Goal: Task Accomplishment & Management: Use online tool/utility

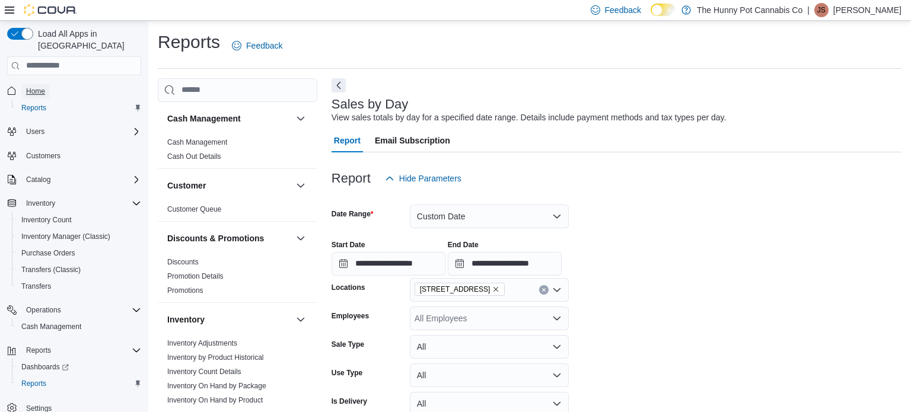
click at [31, 87] on span "Home" at bounding box center [35, 91] width 19 height 9
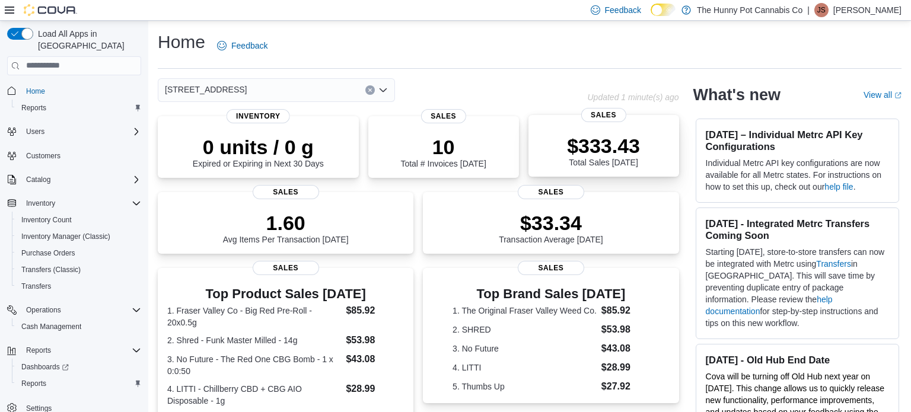
click at [586, 138] on p "$333.43" at bounding box center [603, 146] width 73 height 24
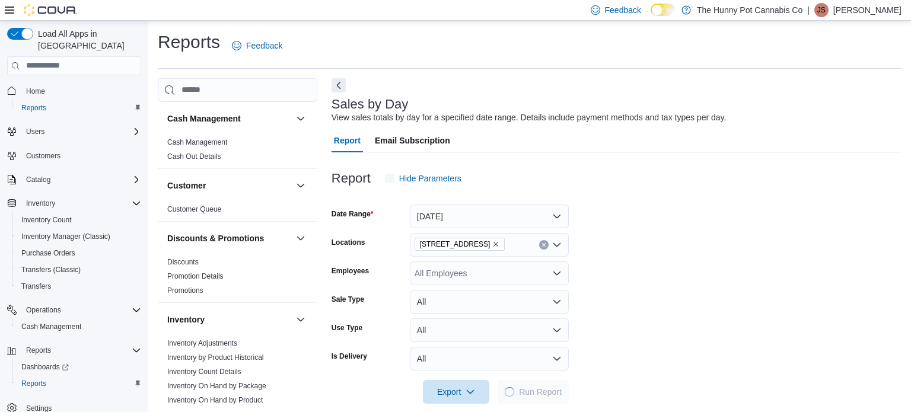
scroll to position [15, 0]
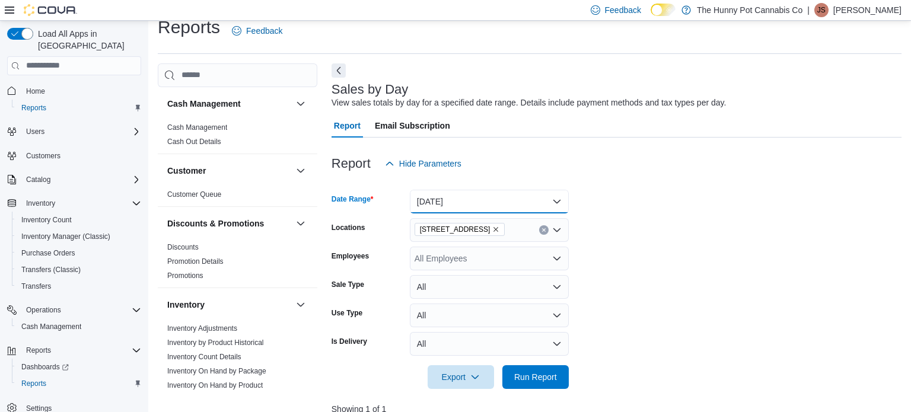
click at [537, 205] on button "Today" at bounding box center [489, 202] width 159 height 24
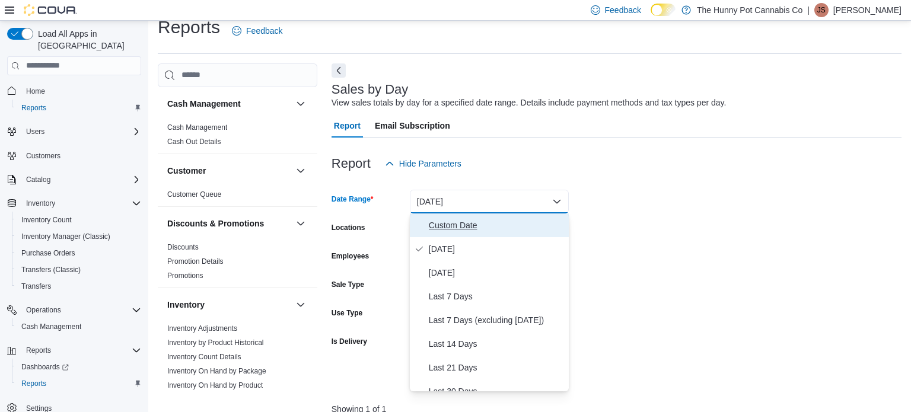
click at [548, 227] on span "Custom Date" at bounding box center [496, 225] width 135 height 14
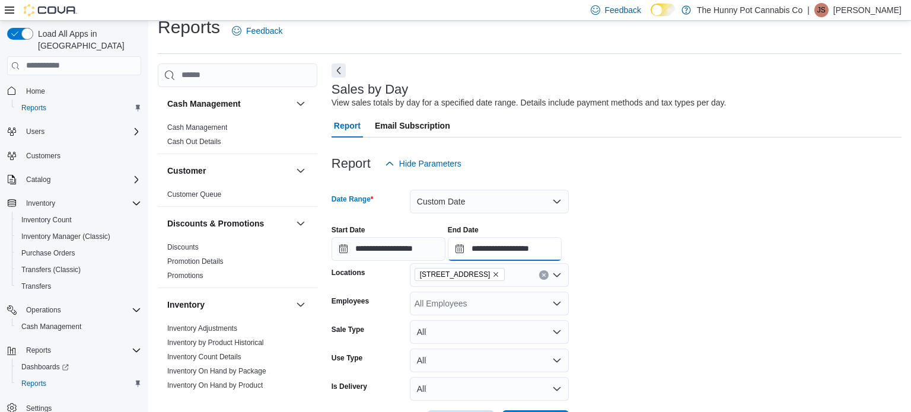
click at [562, 259] on input "**********" at bounding box center [505, 249] width 114 height 24
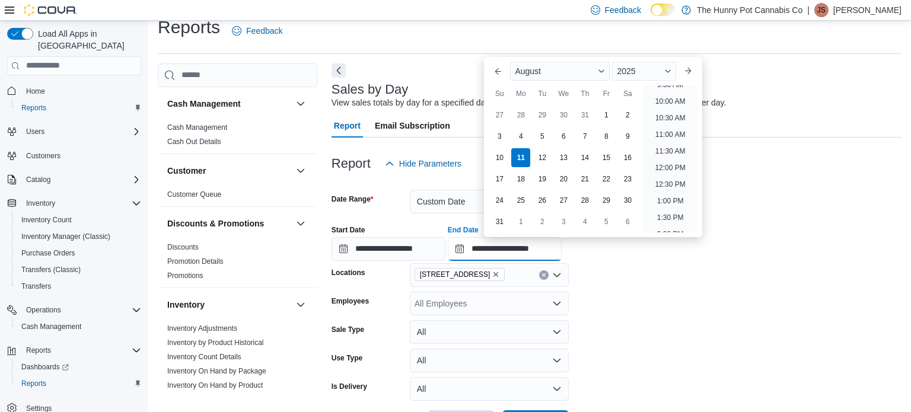
scroll to position [323, 0]
click at [658, 103] on li "10:00 AM" at bounding box center [670, 104] width 40 height 14
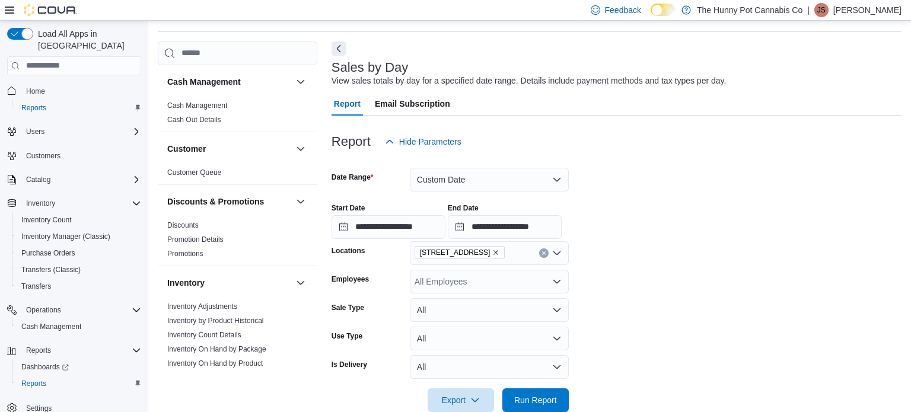
scroll to position [40, 0]
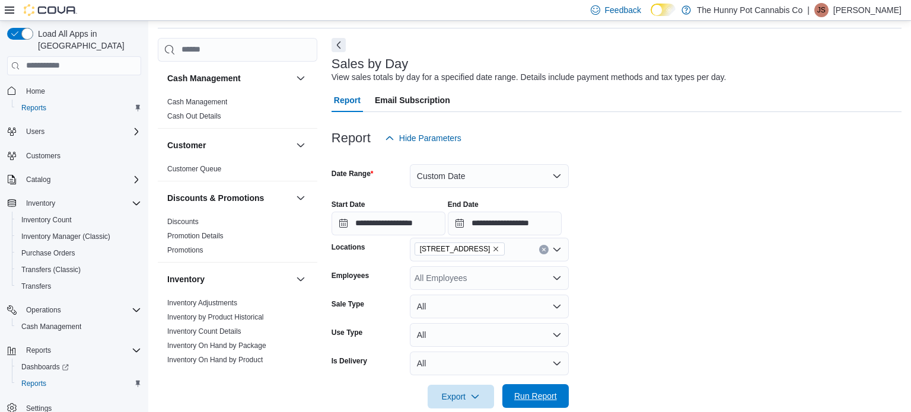
click at [530, 399] on span "Run Report" at bounding box center [535, 396] width 43 height 12
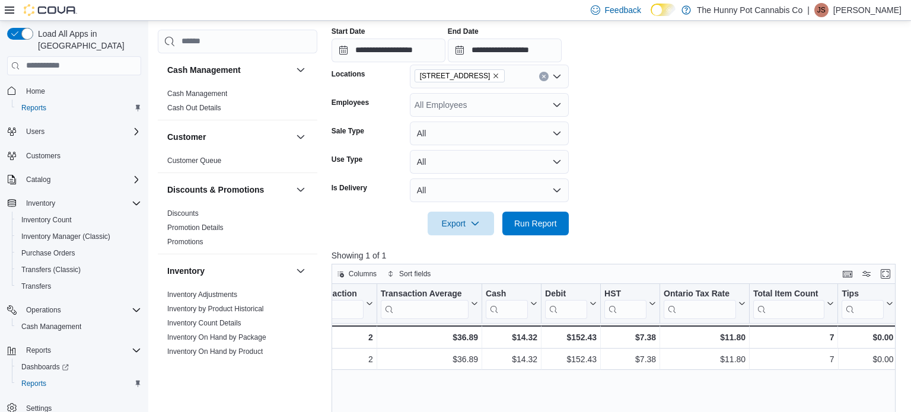
scroll to position [0, 1092]
click at [562, 45] on input "**********" at bounding box center [505, 51] width 114 height 24
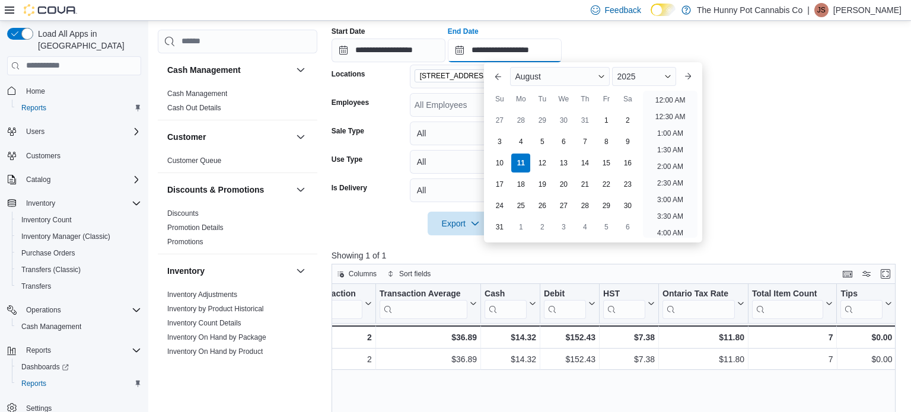
scroll to position [369, 0]
click at [652, 96] on li "11:00 AM" at bounding box center [670, 97] width 40 height 14
type input "**********"
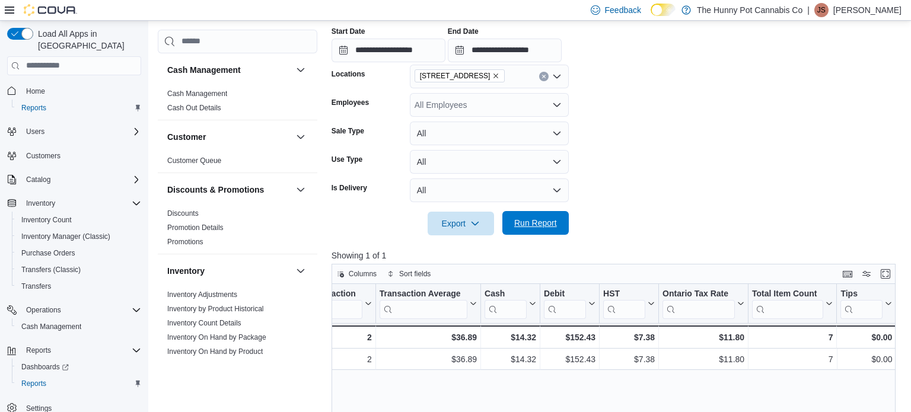
click at [556, 217] on span "Run Report" at bounding box center [535, 223] width 52 height 24
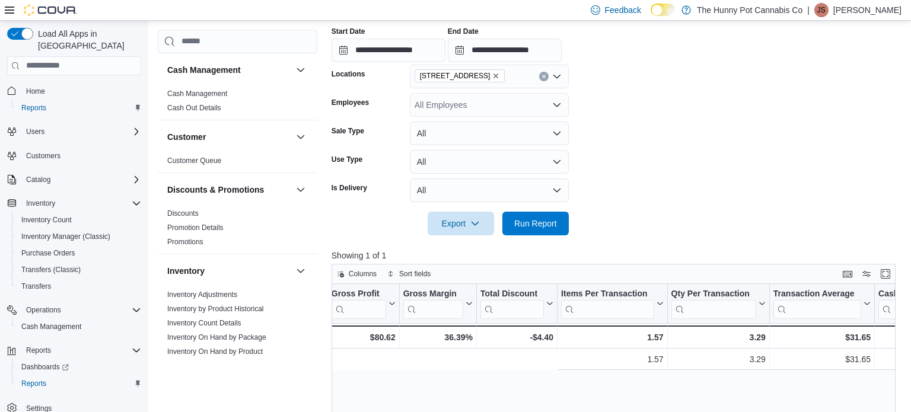
scroll to position [0, 1092]
